Goal: Information Seeking & Learning: Learn about a topic

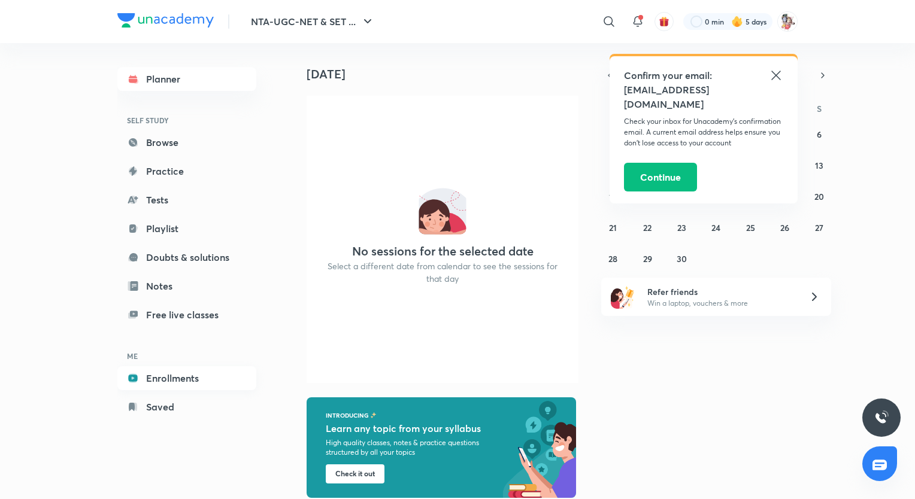
click at [175, 378] on link "Enrollments" at bounding box center [186, 378] width 139 height 24
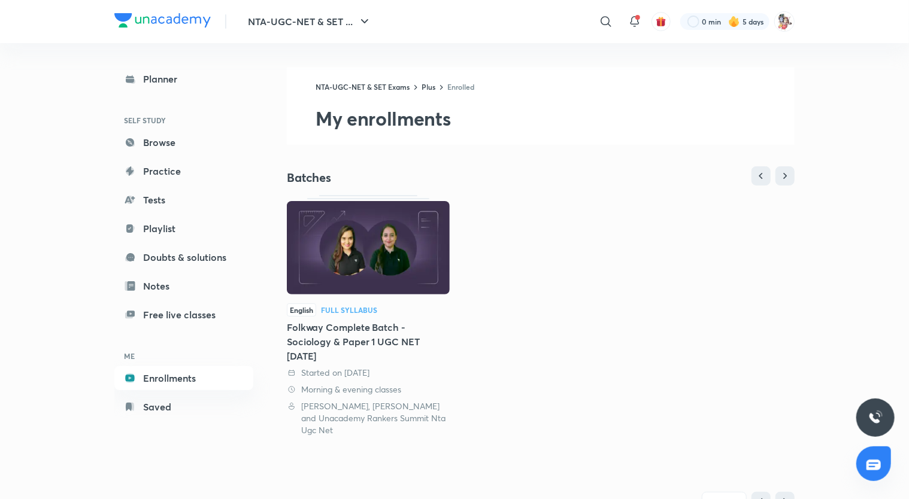
click at [358, 308] on div "Full Syllabus" at bounding box center [349, 310] width 56 height 7
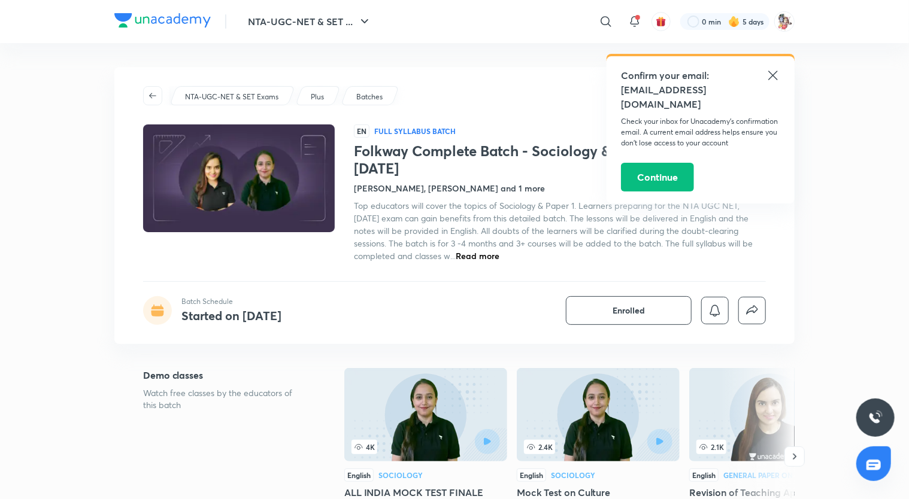
click at [372, 99] on p "Batches" at bounding box center [369, 97] width 26 height 11
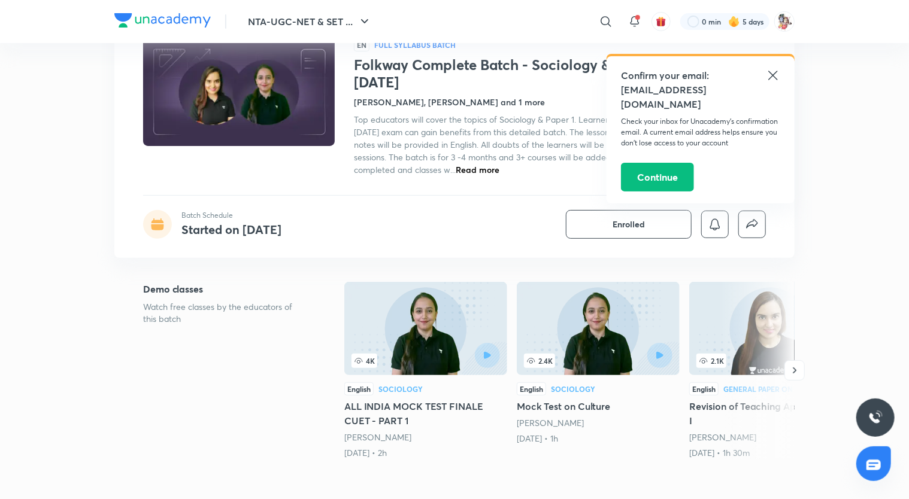
scroll to position [108, 0]
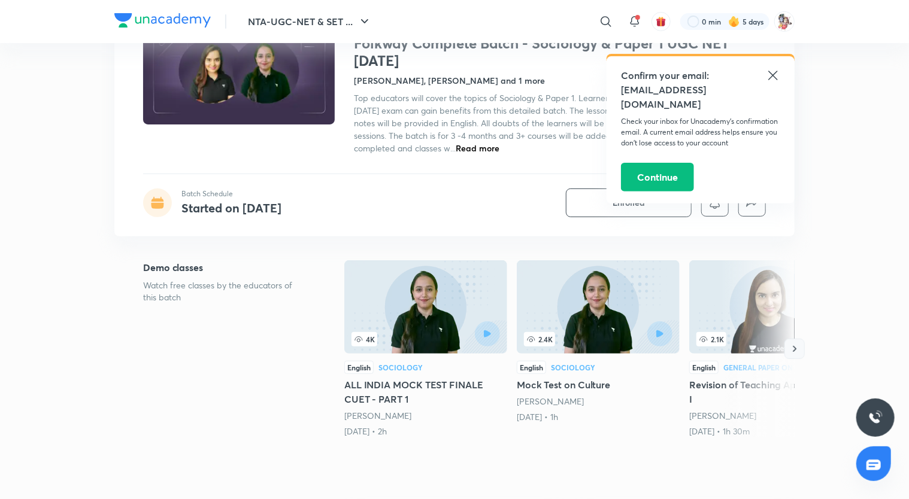
click at [795, 345] on icon "button" at bounding box center [795, 349] width 12 height 12
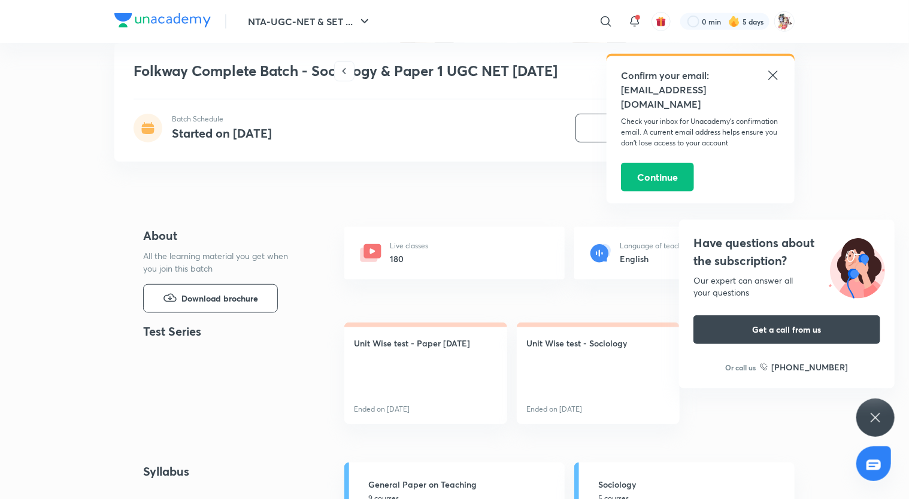
scroll to position [416, 0]
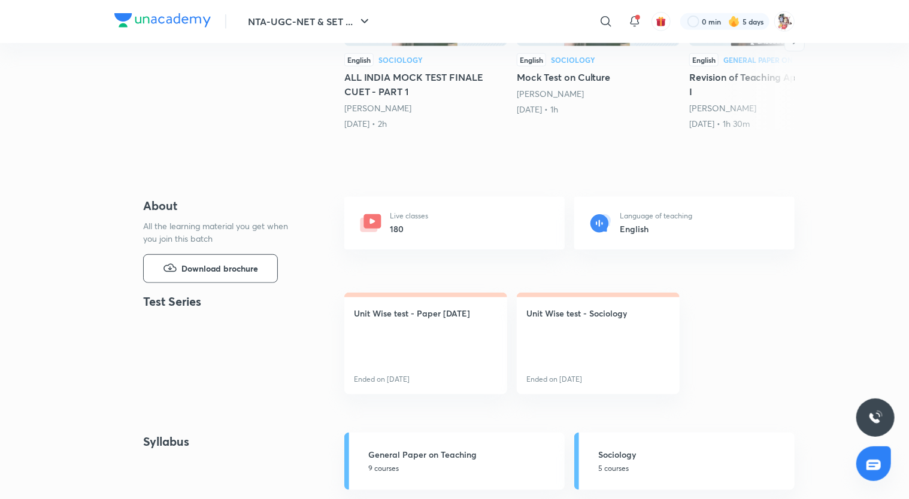
scroll to position [416, 0]
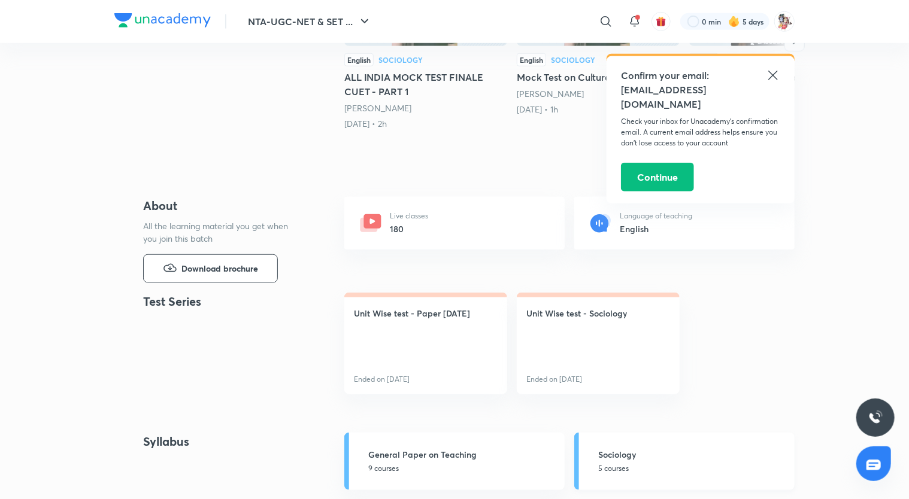
click at [647, 458] on h5 "Sociology" at bounding box center [692, 455] width 189 height 13
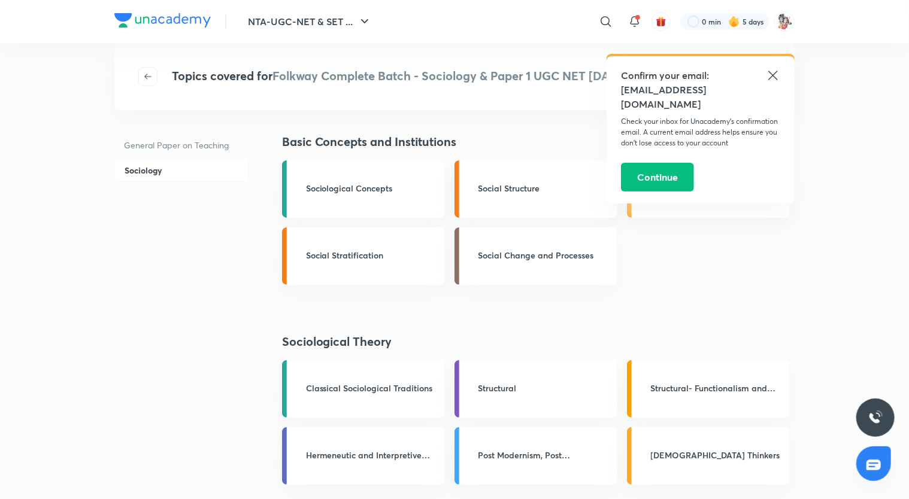
click at [774, 78] on icon at bounding box center [773, 75] width 14 height 14
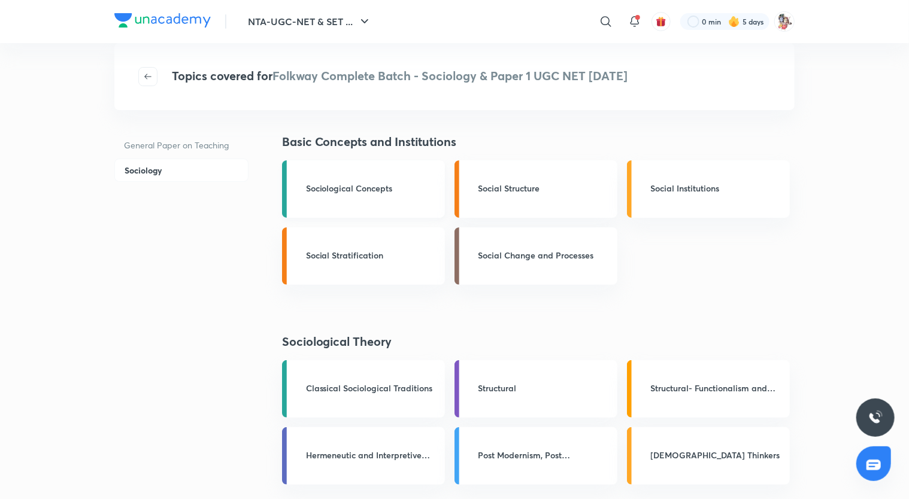
click at [435, 193] on h3 "Sociological Concepts" at bounding box center [372, 188] width 132 height 13
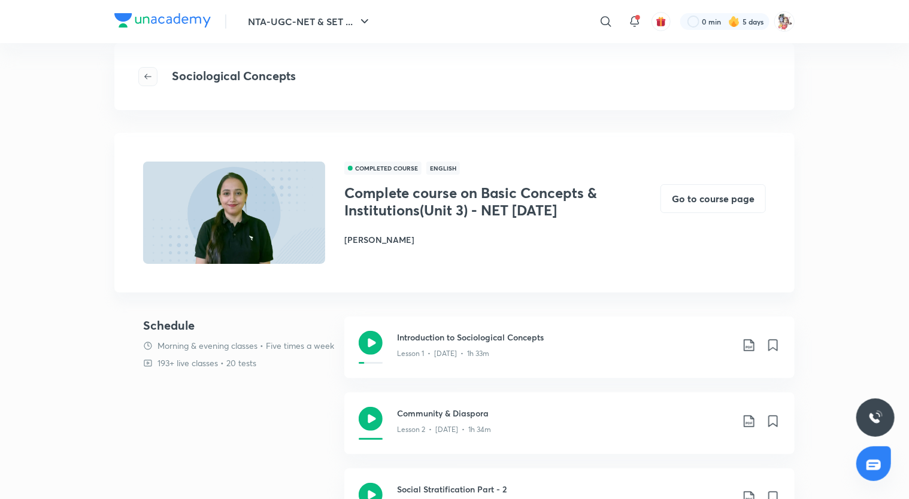
click at [149, 72] on icon "button" at bounding box center [148, 77] width 10 height 10
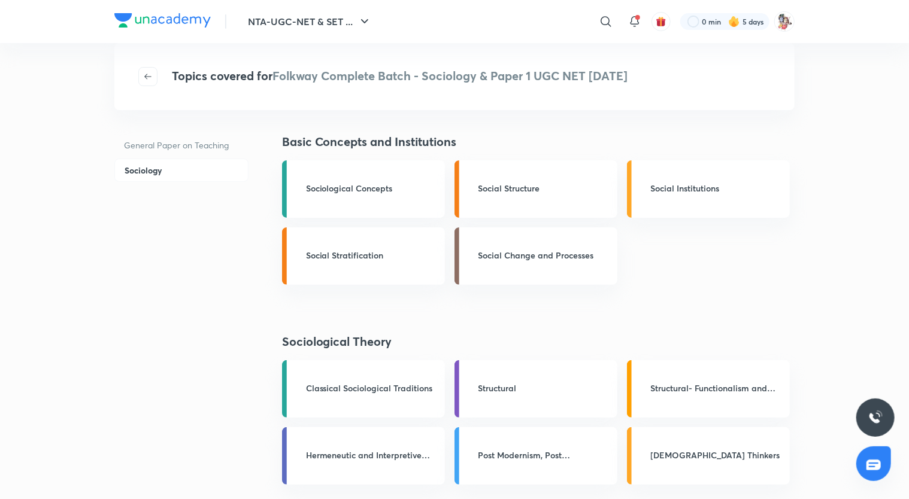
click at [149, 72] on icon "button" at bounding box center [148, 77] width 10 height 10
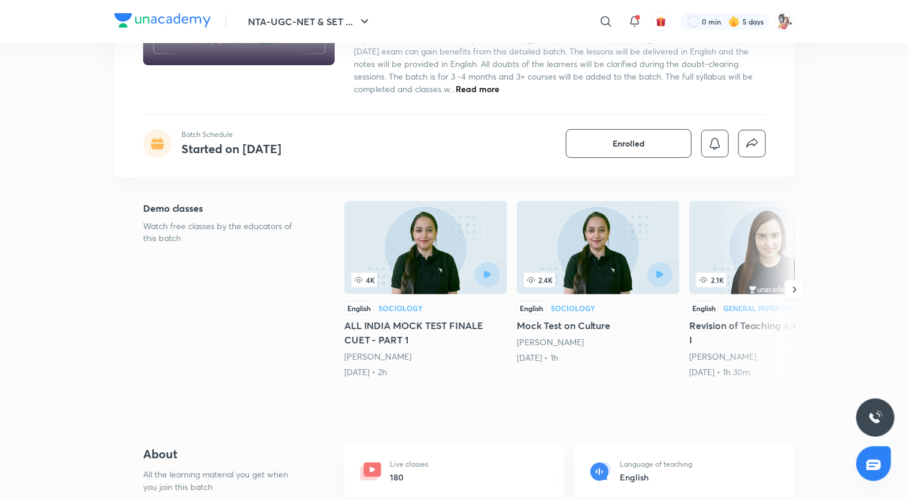
scroll to position [168, 0]
drag, startPoint x: 59, startPoint y: 278, endPoint x: 266, endPoint y: 220, distance: 215.0
click at [596, 128] on div "NTA-UGC-NET & SET Exams Plus Batches EN Full Syllabus Batch Folkway Complete Ba…" at bounding box center [454, 37] width 680 height 277
click at [599, 138] on button "Enrolled" at bounding box center [629, 143] width 126 height 29
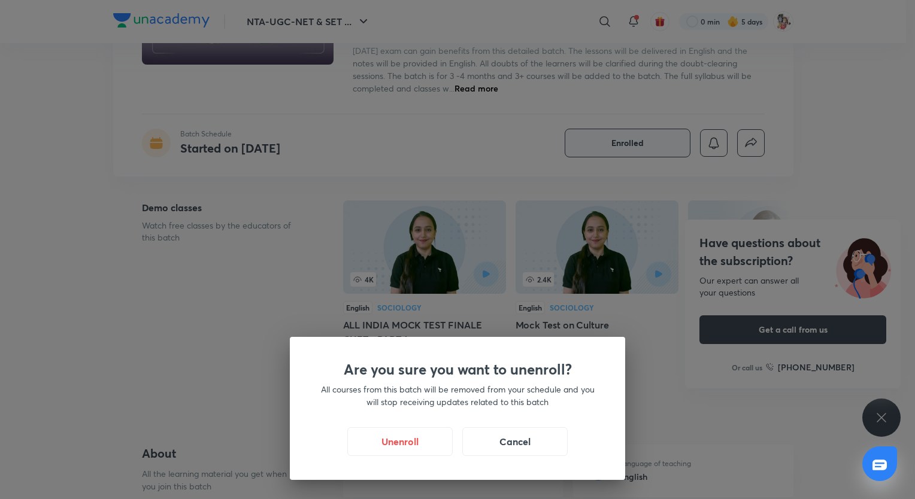
click at [272, 280] on div "Are you sure you want to unenroll? All courses from this batch will be removed …" at bounding box center [457, 249] width 915 height 499
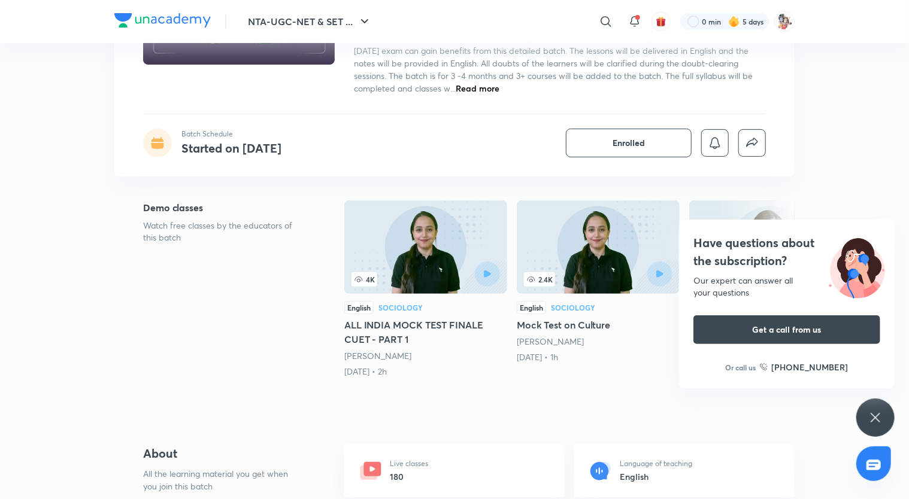
click at [402, 468] on p "Live classes" at bounding box center [409, 464] width 38 height 11
click at [428, 466] on p "Live classes" at bounding box center [409, 464] width 38 height 11
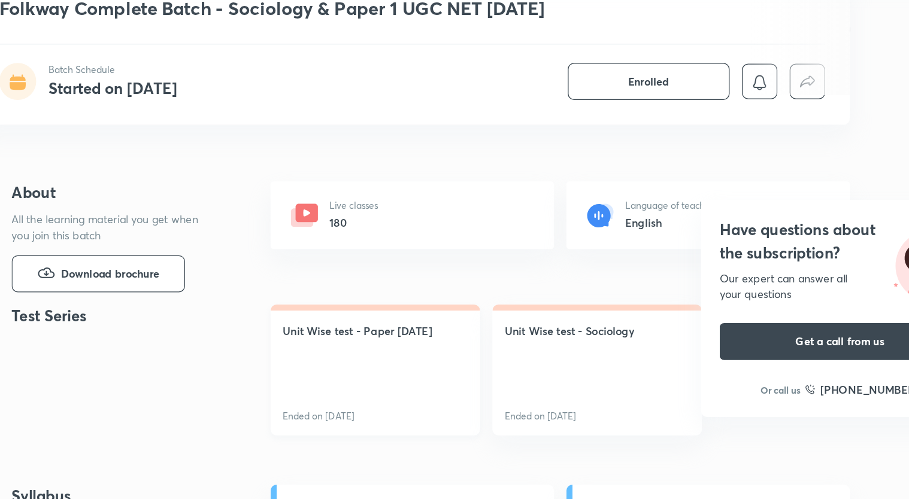
scroll to position [407, 0]
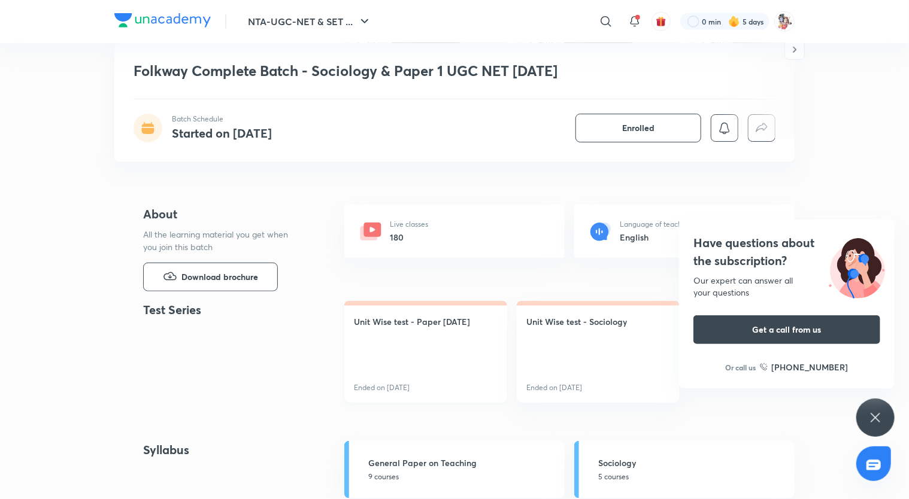
click at [402, 324] on h4 "Unit Wise test - Paper [DATE]" at bounding box center [412, 322] width 116 height 13
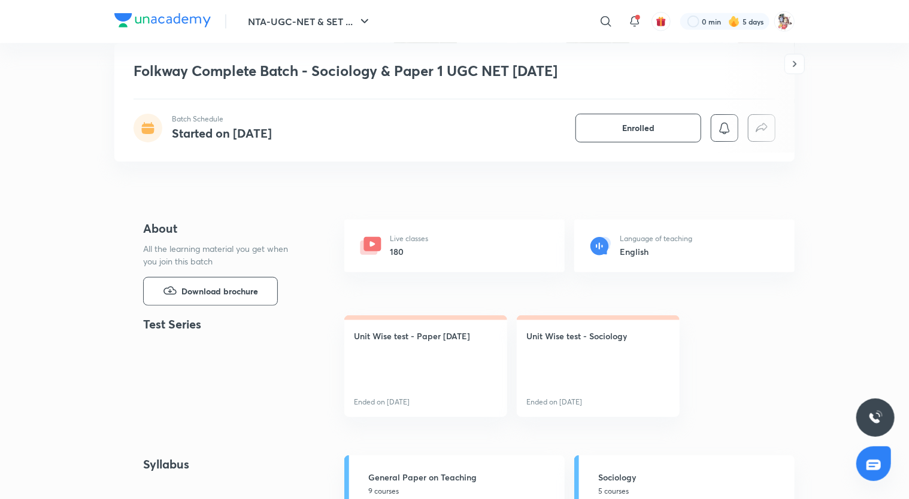
scroll to position [394, 0]
click at [603, 490] on p "5 courses" at bounding box center [692, 490] width 189 height 11
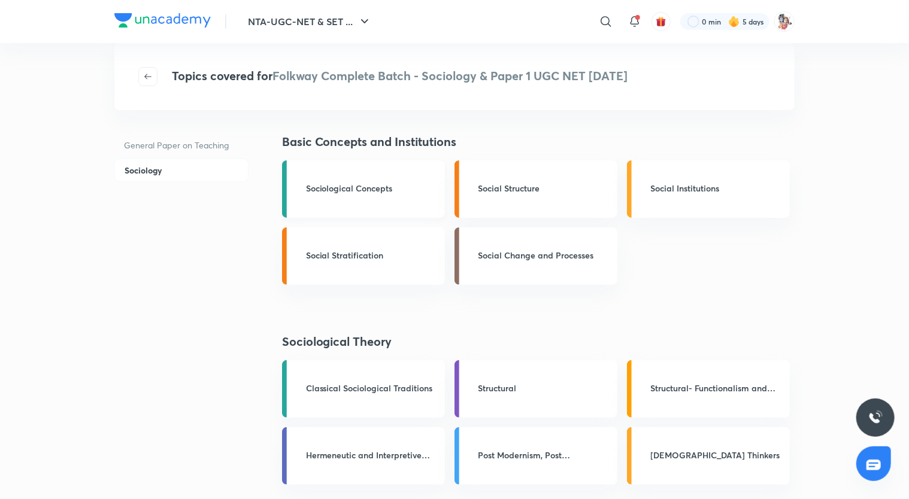
click at [352, 187] on h3 "Sociological Concepts" at bounding box center [372, 188] width 132 height 13
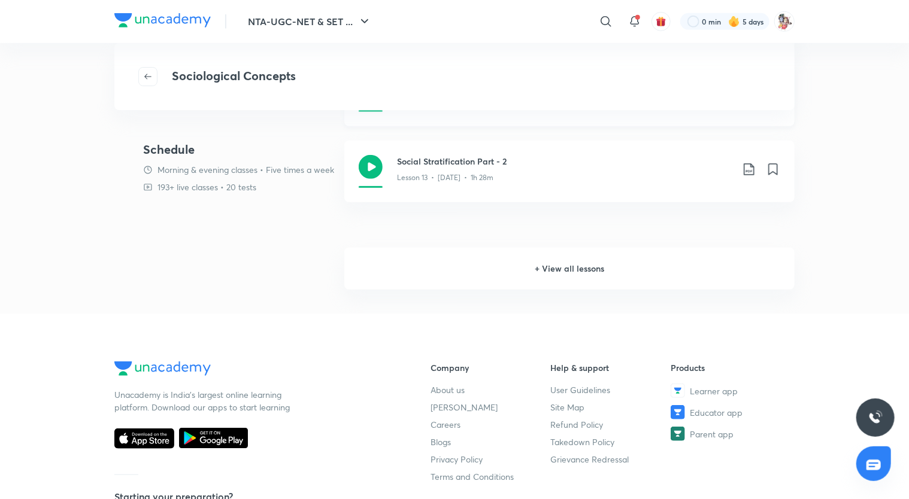
scroll to position [329, 0]
click at [151, 80] on icon "button" at bounding box center [148, 77] width 10 height 10
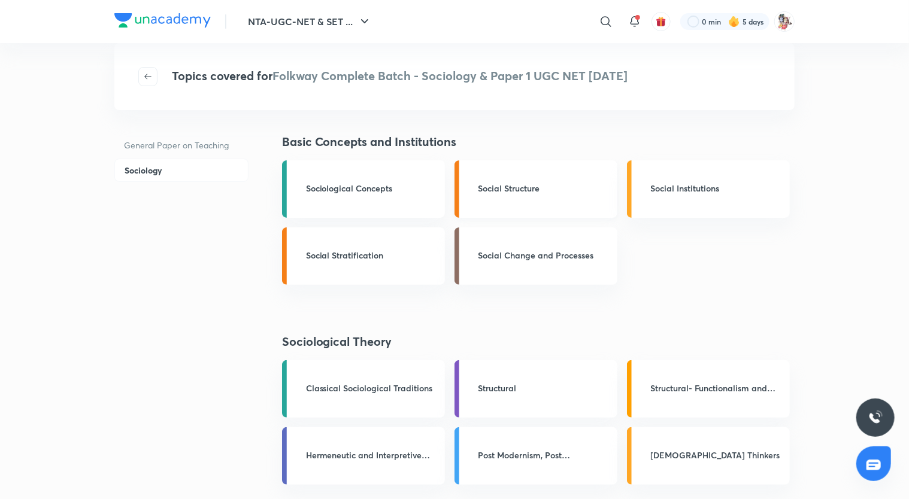
click at [496, 198] on link "Social Structure" at bounding box center [535, 188] width 163 height 57
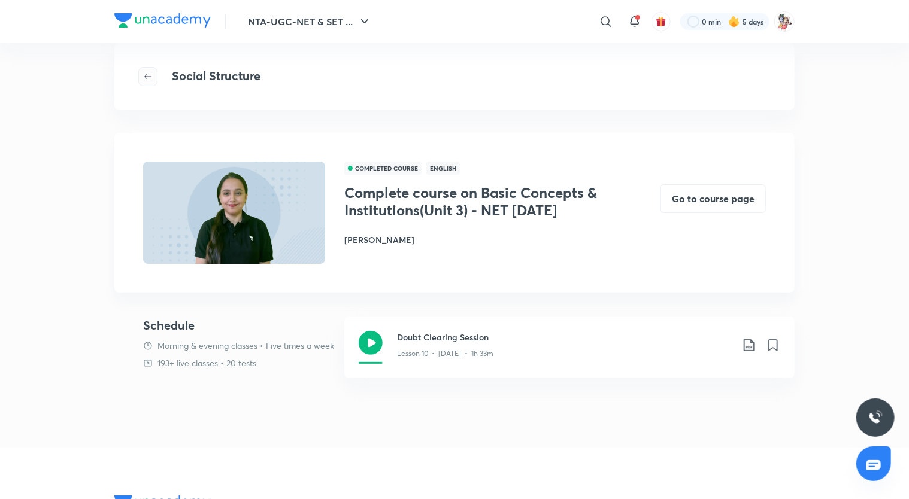
click at [149, 78] on icon "button" at bounding box center [148, 77] width 10 height 10
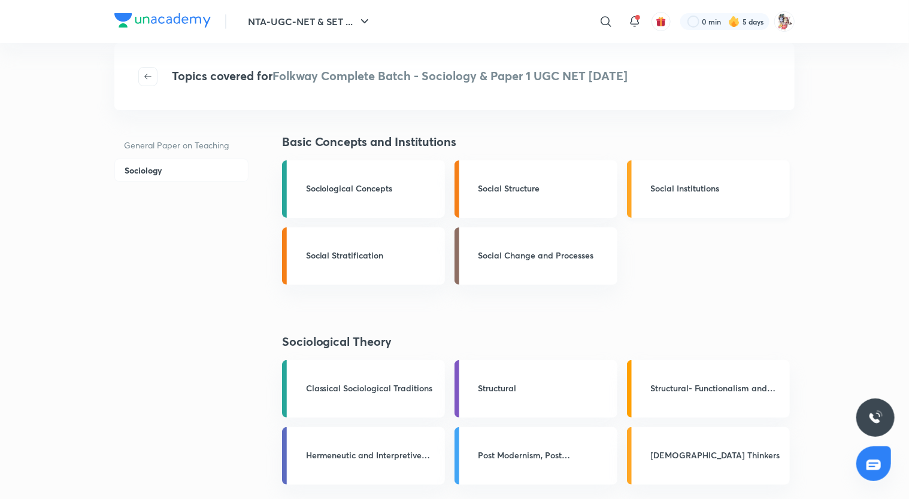
click at [674, 201] on link "Social Institutions" at bounding box center [708, 188] width 163 height 57
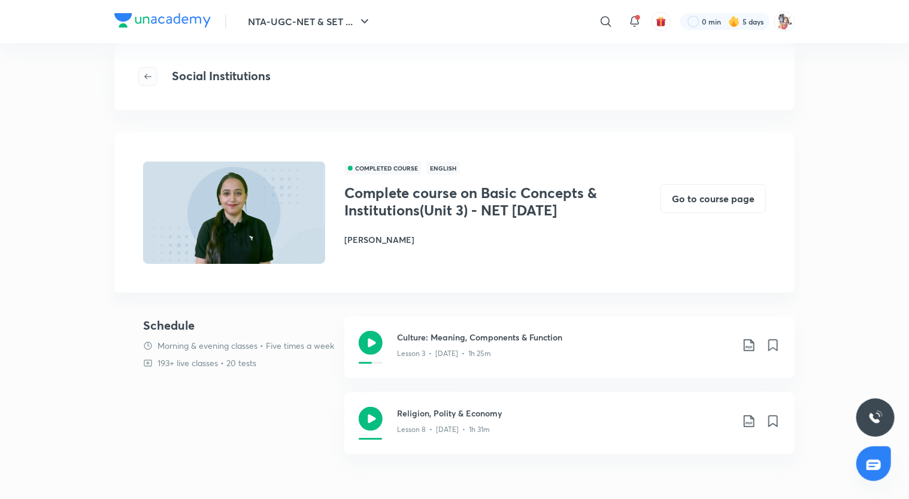
click at [149, 77] on icon "button" at bounding box center [147, 76] width 7 height 5
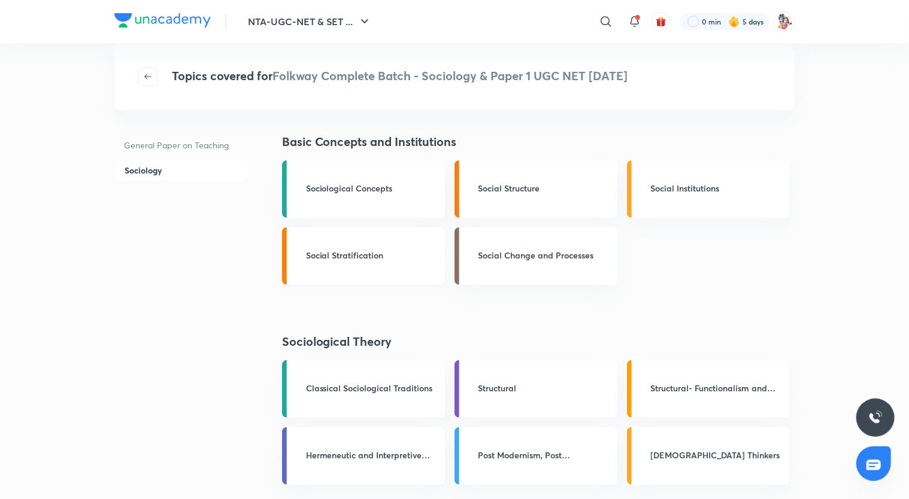
click at [352, 261] on h3 "Social Stratification" at bounding box center [372, 255] width 132 height 13
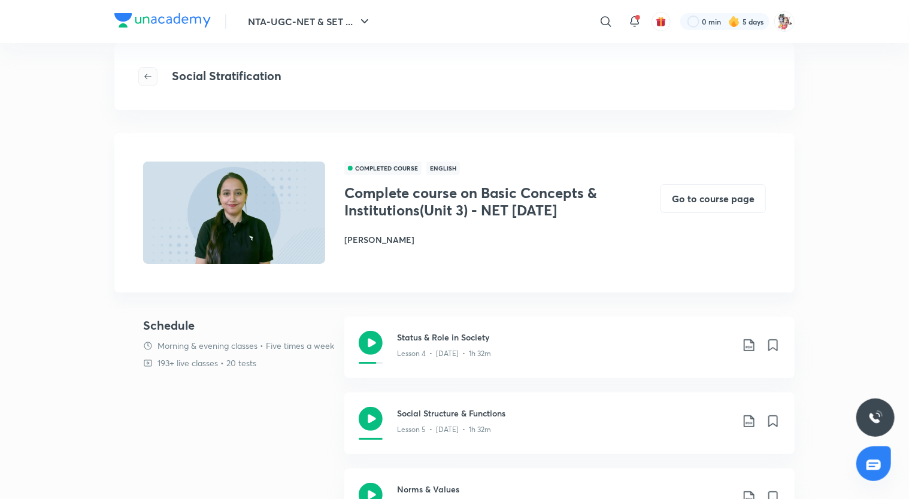
click at [153, 77] on span "button" at bounding box center [148, 77] width 18 height 10
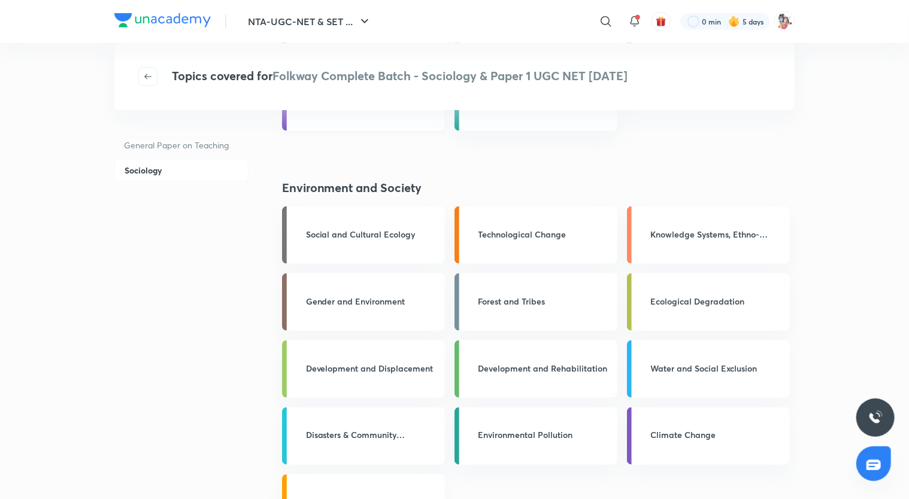
scroll to position [759, 0]
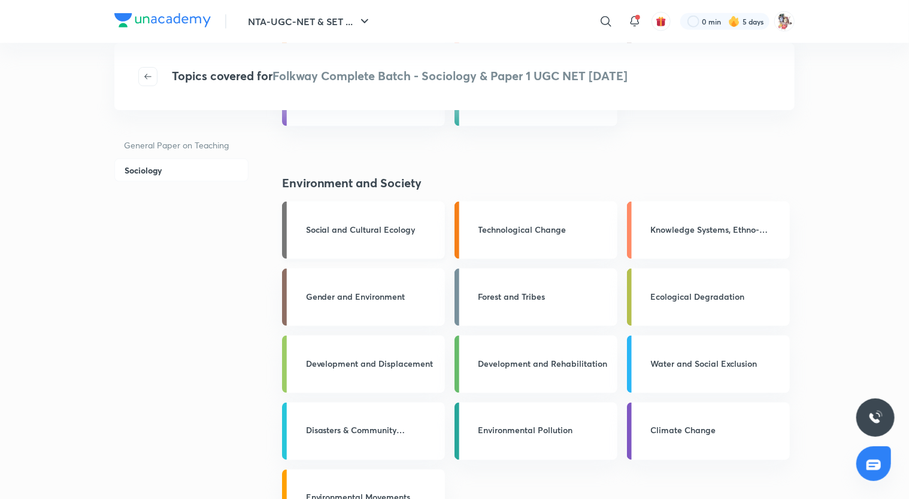
click at [335, 235] on h3 "Social and Cultural Ecology" at bounding box center [372, 229] width 132 height 13
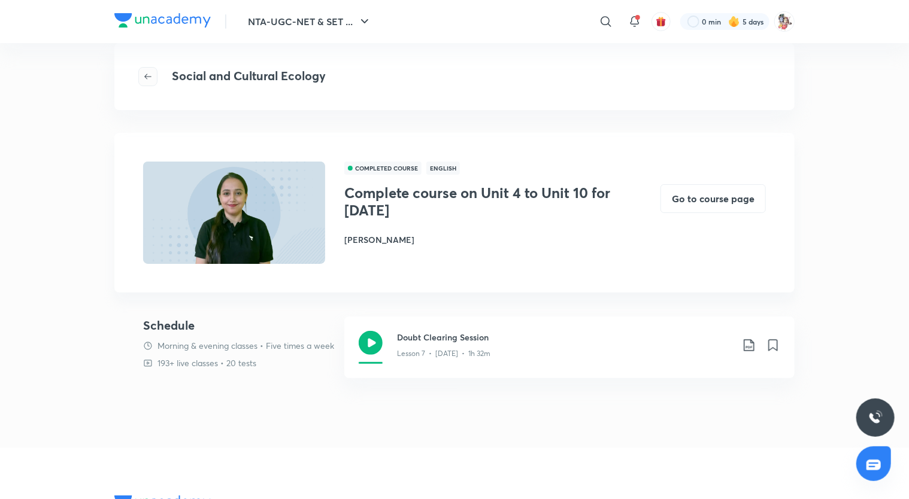
click at [151, 80] on icon "button" at bounding box center [148, 77] width 10 height 10
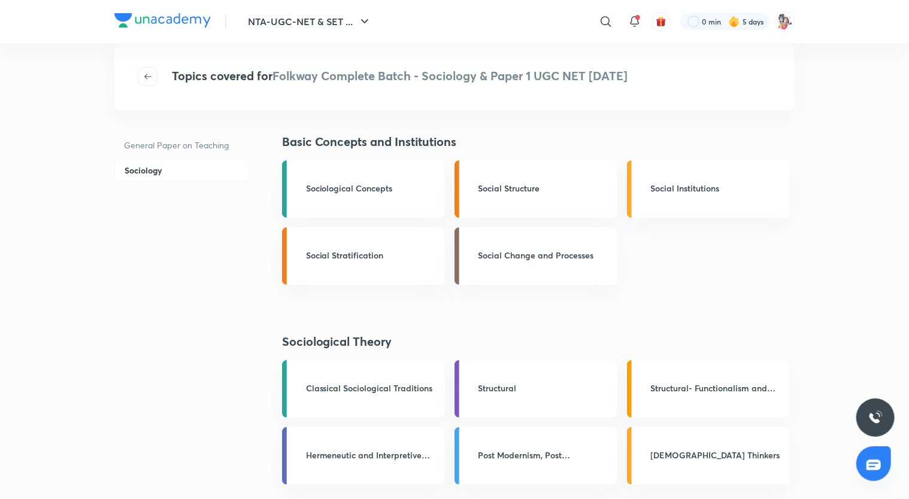
click at [151, 80] on icon "button" at bounding box center [148, 77] width 10 height 10
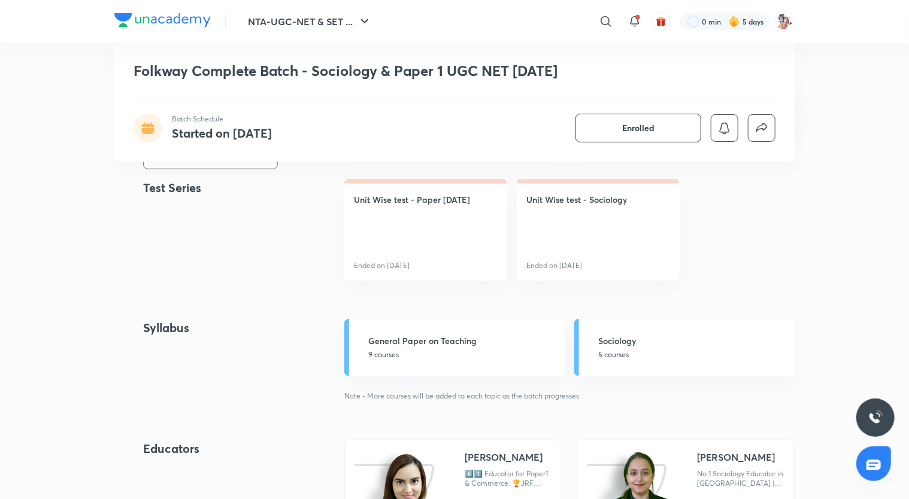
scroll to position [538, 0]
